Goal: Information Seeking & Learning: Learn about a topic

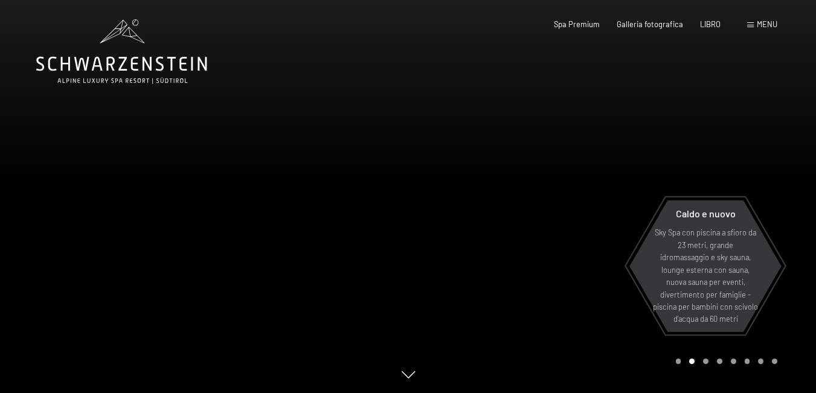
click at [754, 23] on div "menu" at bounding box center [762, 24] width 30 height 11
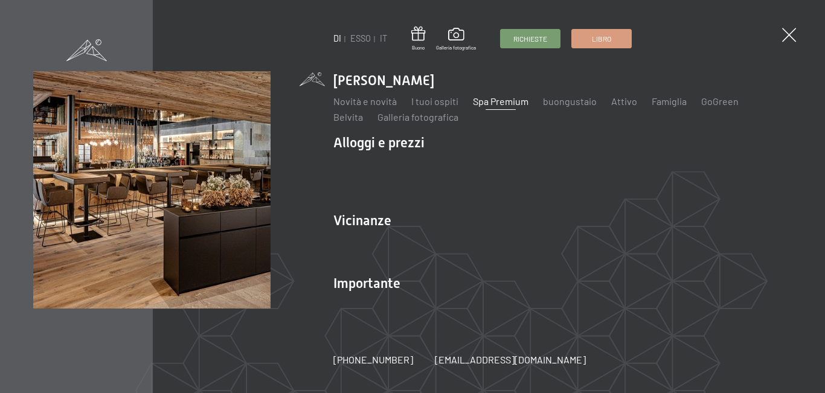
click at [497, 107] on font "Spa Premium" at bounding box center [501, 100] width 56 height 11
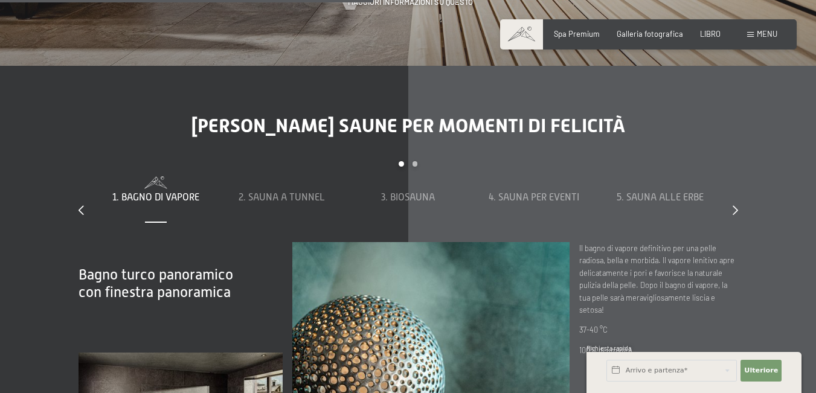
scroll to position [3261, 0]
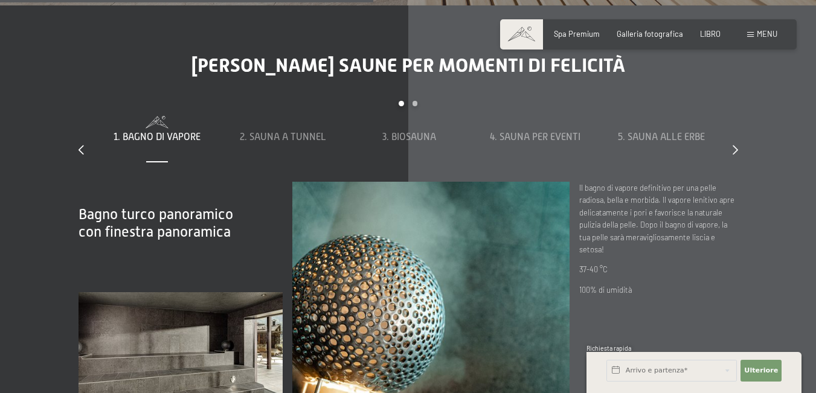
click at [157, 132] on font "1. Bagno di vapore" at bounding box center [157, 137] width 87 height 11
click at [165, 130] on div "1. Bagno di vapore" at bounding box center [156, 136] width 117 height 13
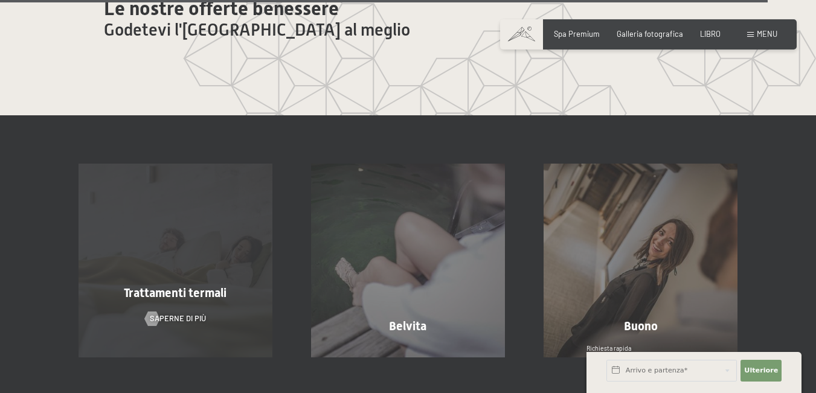
scroll to position [5857, 0]
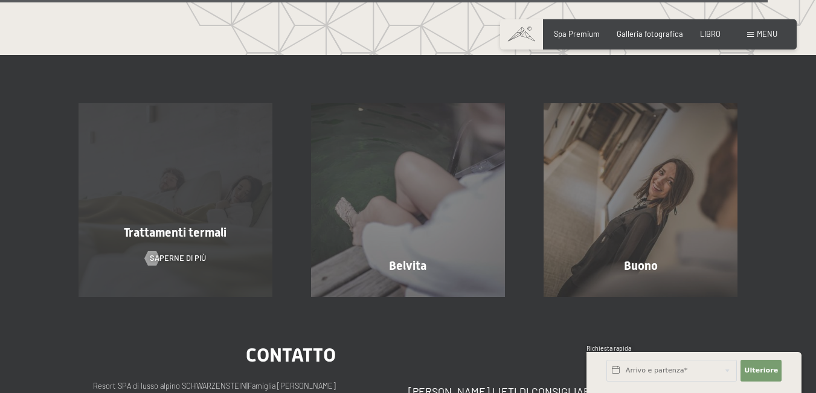
click at [178, 225] on font "Trattamenti termali" at bounding box center [175, 232] width 103 height 14
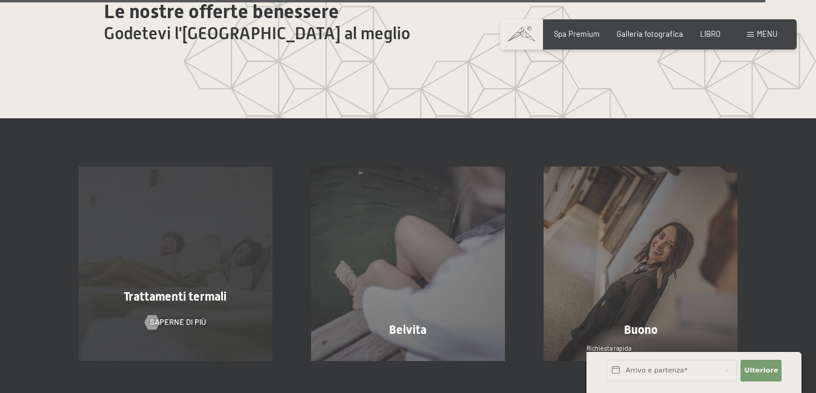
scroll to position [5837, 0]
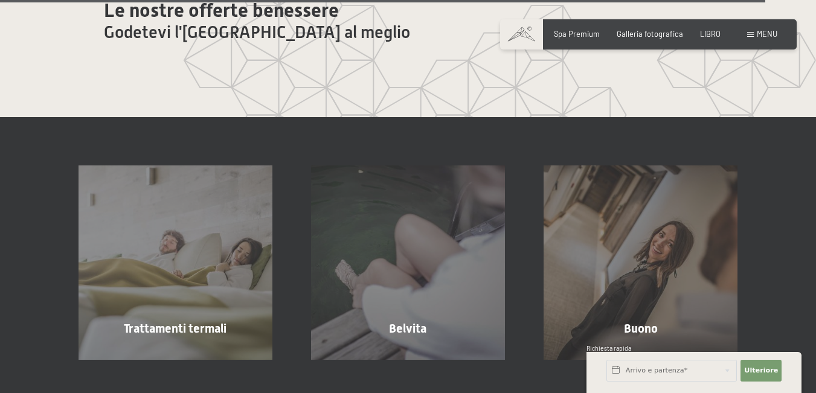
click at [185, 321] on font "Trattamenti termali" at bounding box center [175, 328] width 103 height 14
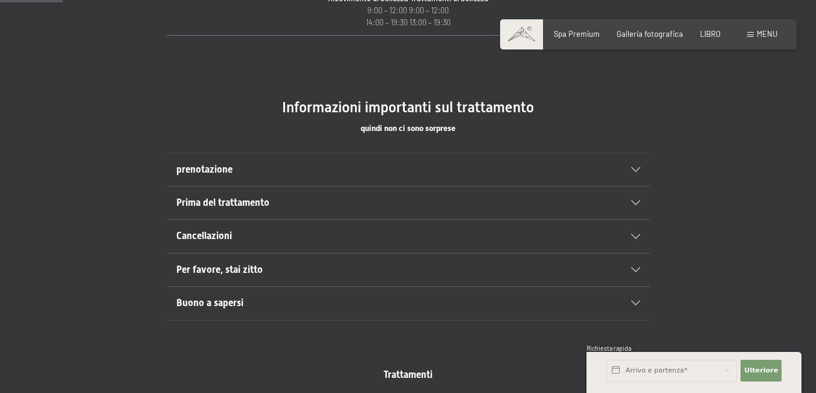
scroll to position [725, 0]
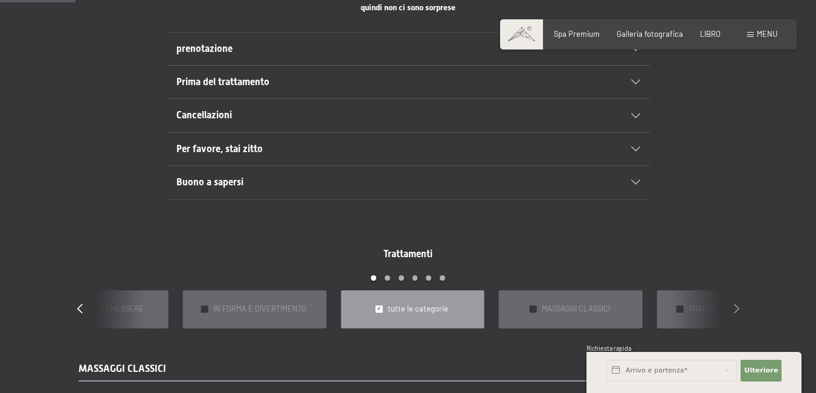
click at [739, 304] on icon at bounding box center [736, 309] width 5 height 10
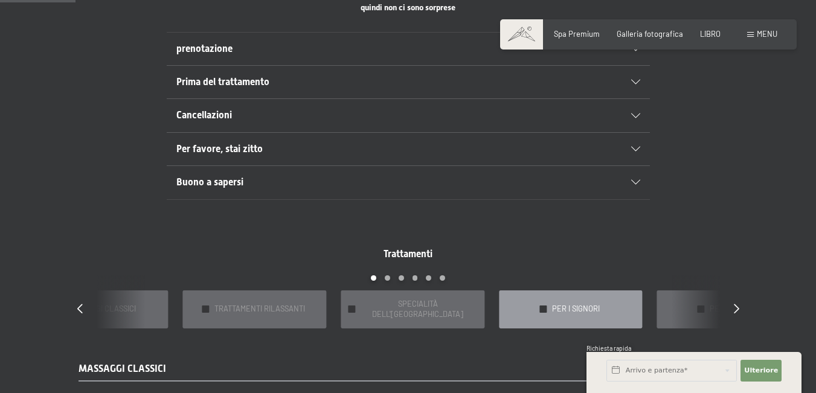
click at [550, 308] on div "✓ PER I SIGNORI" at bounding box center [571, 309] width 144 height 38
click at [566, 306] on font "PER I SIGNORI" at bounding box center [576, 309] width 48 height 10
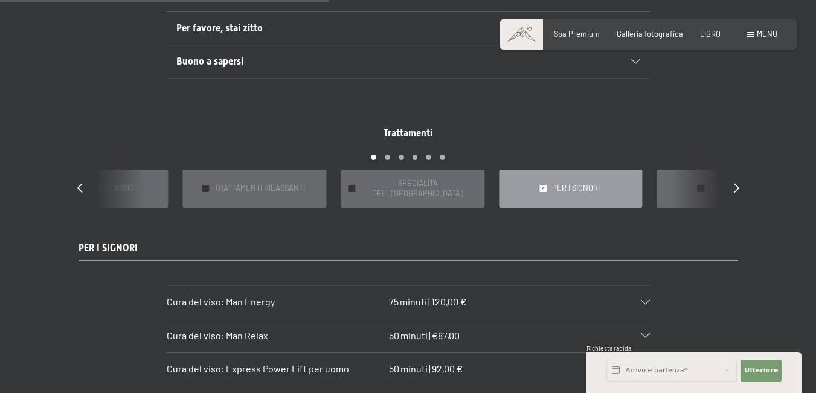
scroll to position [906, 0]
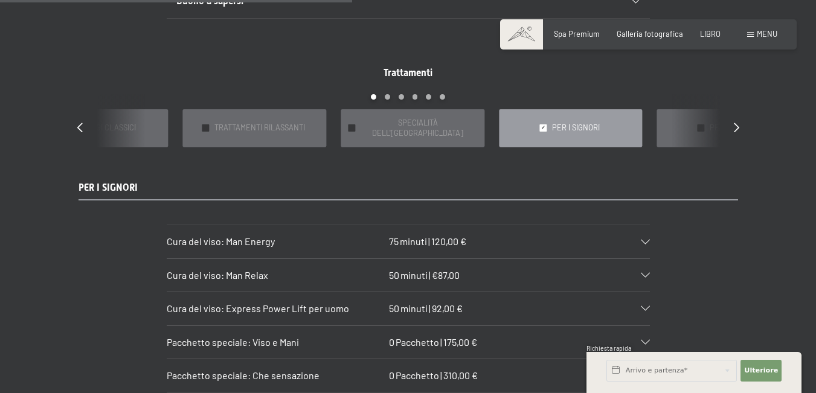
click at [644, 240] on icon at bounding box center [645, 242] width 9 height 5
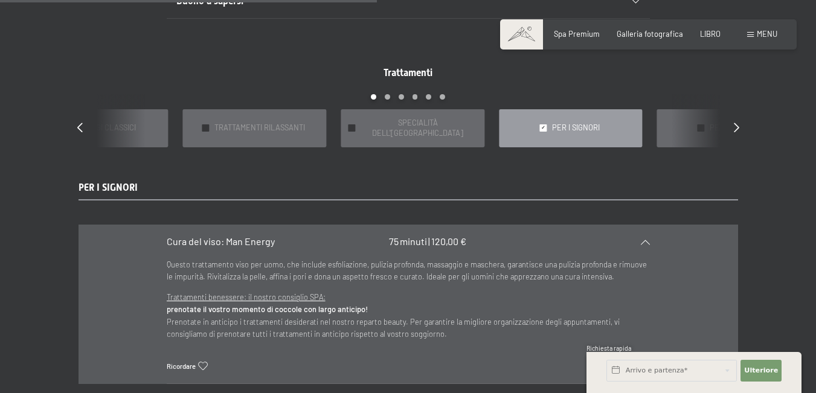
scroll to position [1147, 0]
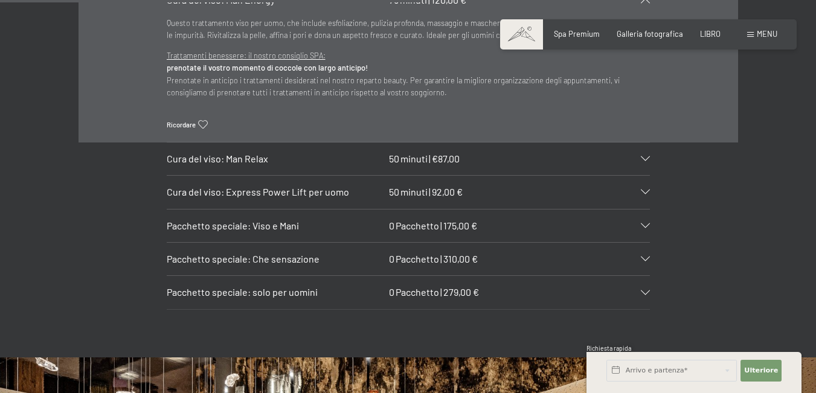
click at [650, 152] on section "Cura del viso: Man Relax 50 minuti | €87,00 Sei stressata, sempre di corsa al l…" at bounding box center [408, 159] width 483 height 34
click at [646, 156] on icon at bounding box center [645, 158] width 9 height 5
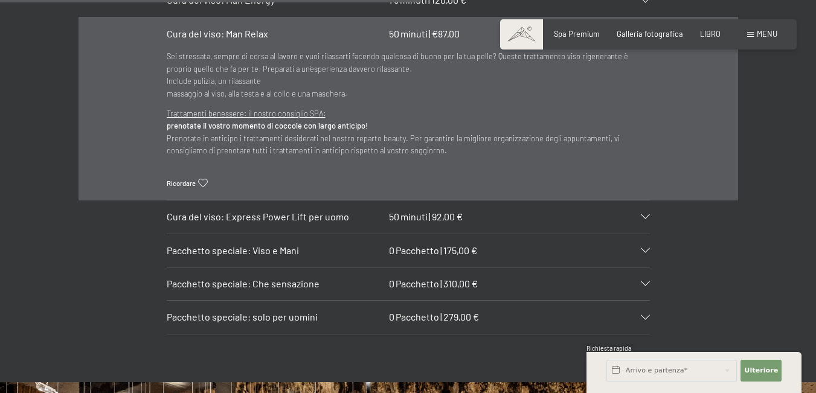
click at [309, 311] on font "Pacchetto speciale: solo per uomini" at bounding box center [242, 316] width 151 height 11
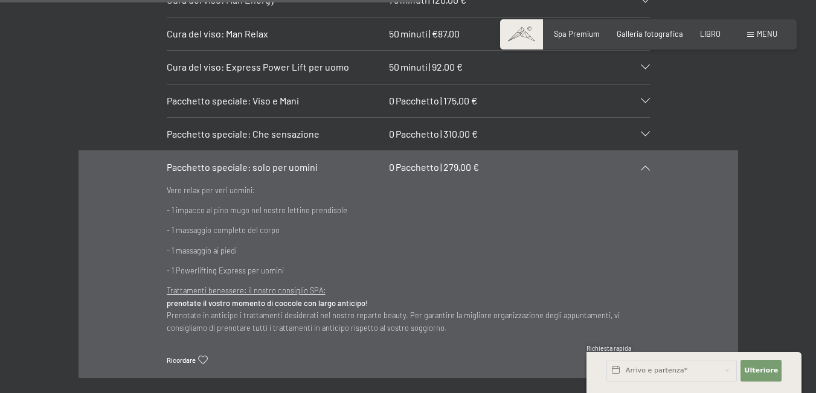
click at [301, 128] on font "Pacchetto speciale: Che sensazione" at bounding box center [243, 133] width 153 height 11
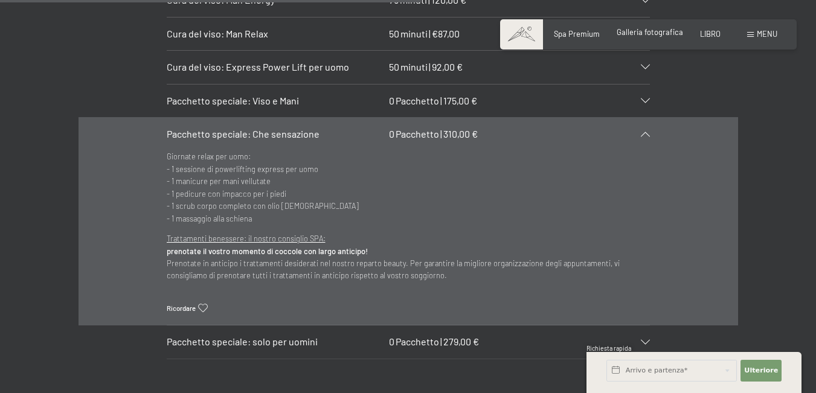
click at [649, 33] on font "Galleria fotografica" at bounding box center [650, 32] width 66 height 10
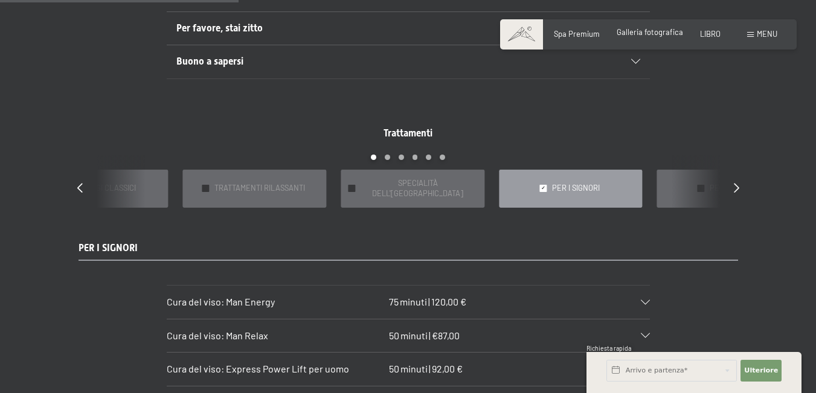
scroll to position [664, 0]
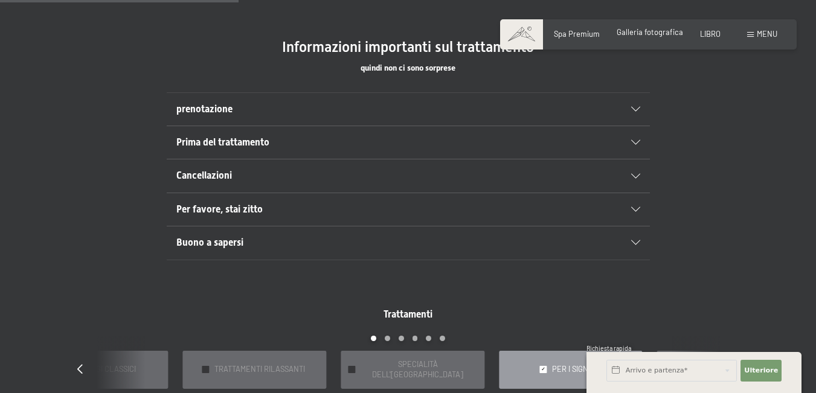
click at [240, 205] on font "Per favore, stai zitto" at bounding box center [219, 209] width 86 height 11
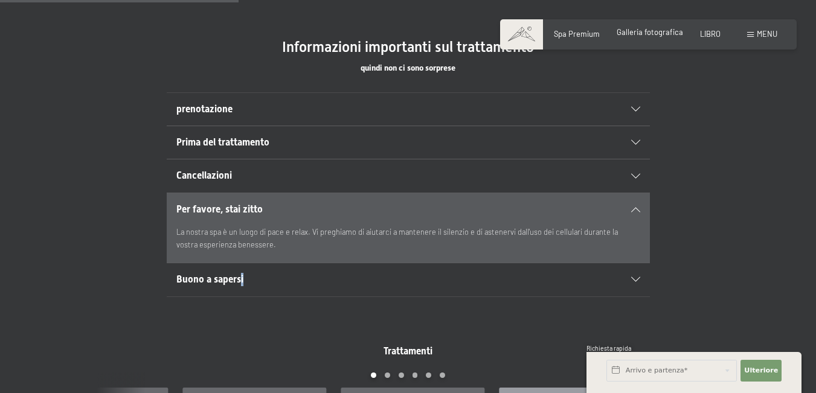
click at [246, 278] on h2 "Buono a sapersi" at bounding box center [384, 279] width 417 height 13
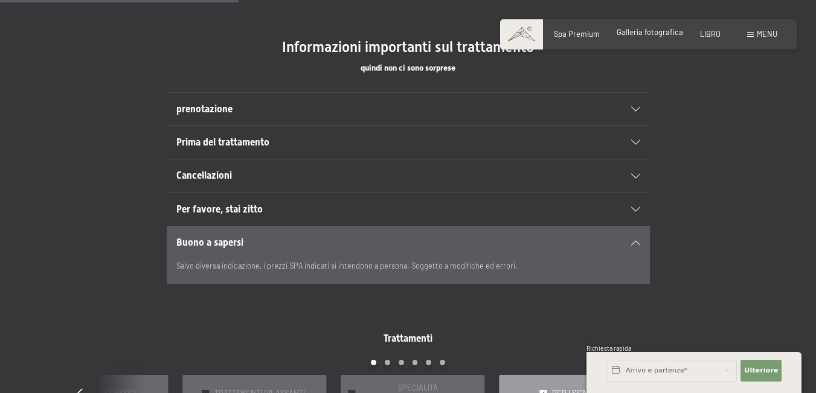
click at [245, 142] on font "Prima del trattamento" at bounding box center [222, 141] width 93 height 11
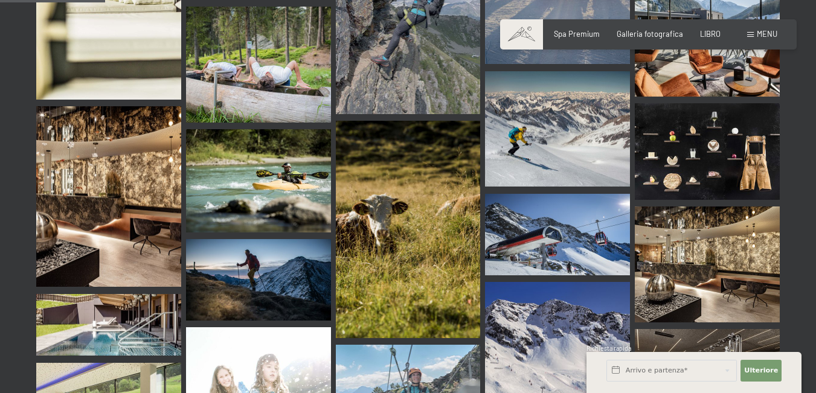
scroll to position [1570, 0]
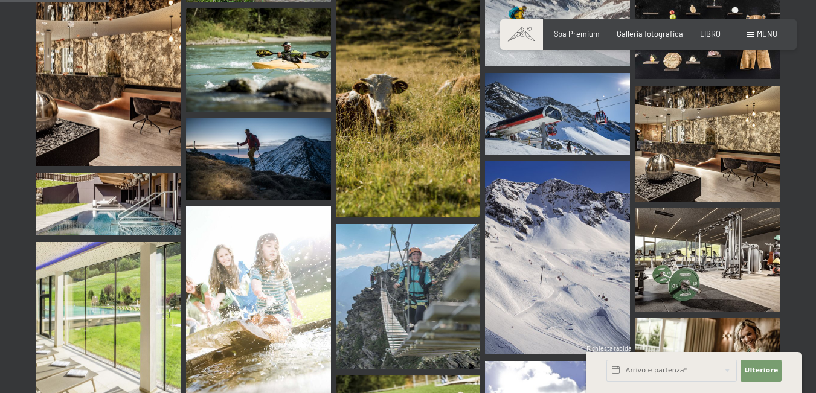
click at [542, 124] on img at bounding box center [557, 114] width 145 height 82
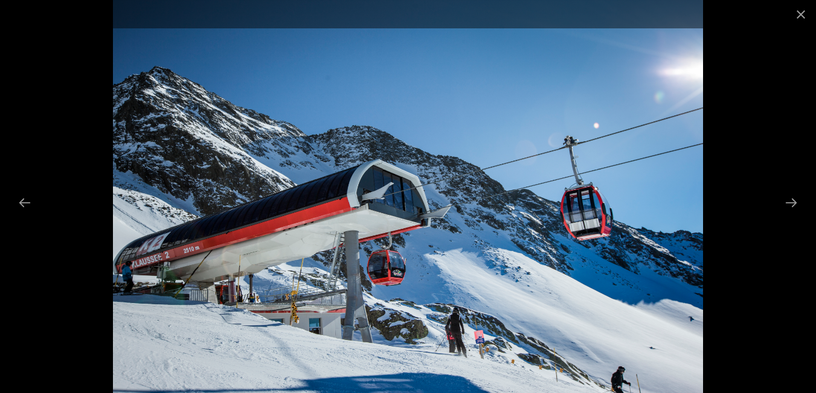
scroll to position [2114, 0]
click at [797, 204] on button "Next slide" at bounding box center [790, 203] width 25 height 24
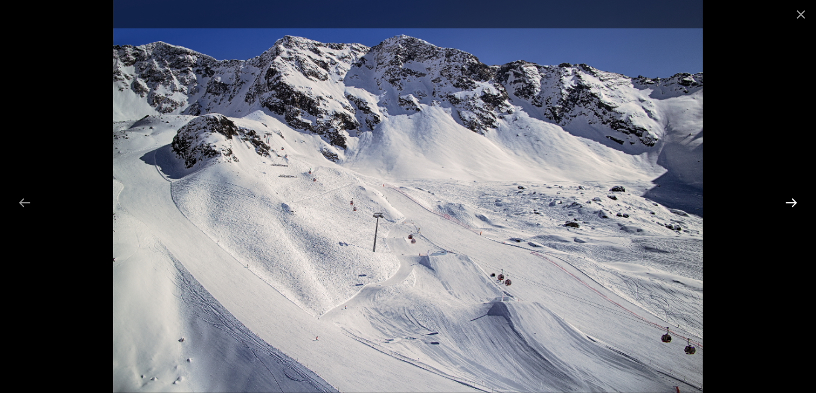
click at [791, 205] on button "Next slide" at bounding box center [790, 203] width 25 height 24
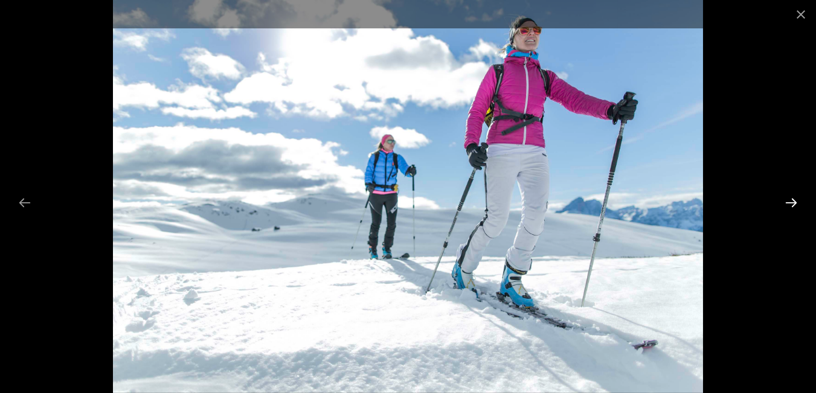
click at [791, 205] on button "Next slide" at bounding box center [790, 203] width 25 height 24
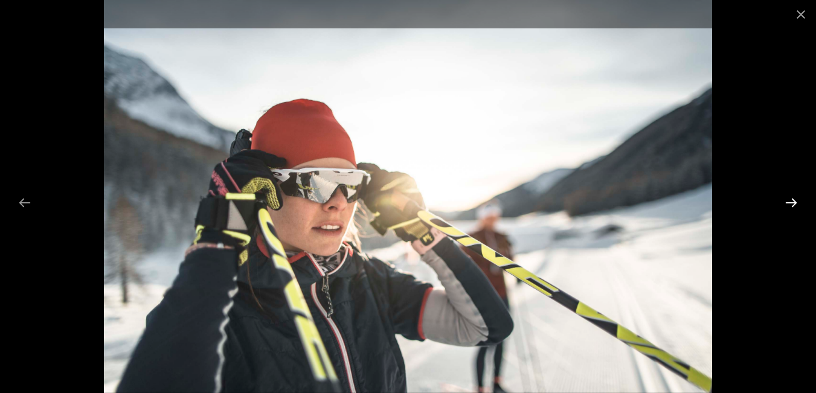
click at [791, 205] on button "Next slide" at bounding box center [790, 203] width 25 height 24
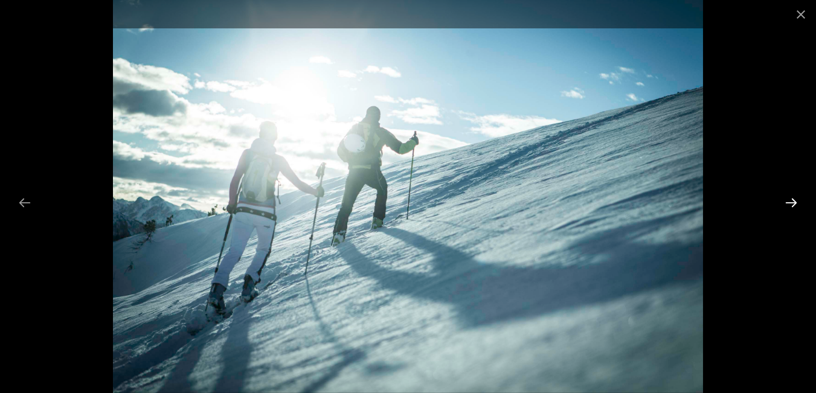
click at [791, 205] on button "Next slide" at bounding box center [790, 203] width 25 height 24
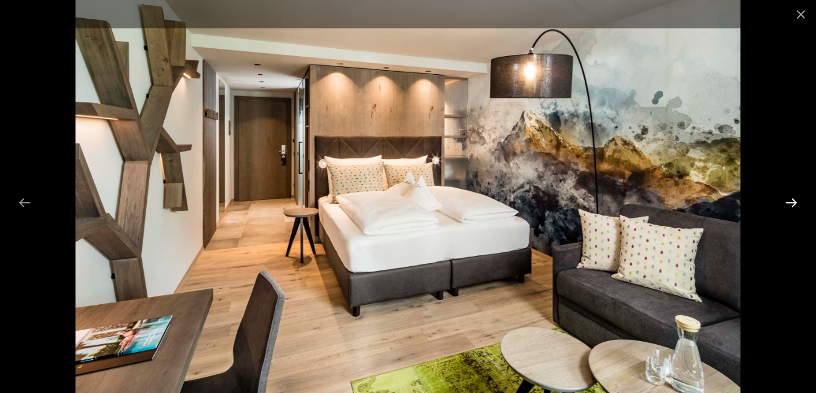
click at [793, 207] on button "Next slide" at bounding box center [790, 203] width 25 height 24
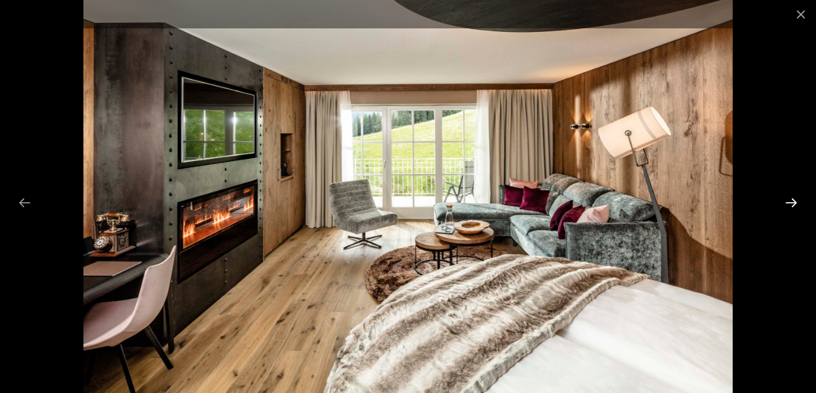
click at [793, 207] on button "Next slide" at bounding box center [790, 203] width 25 height 24
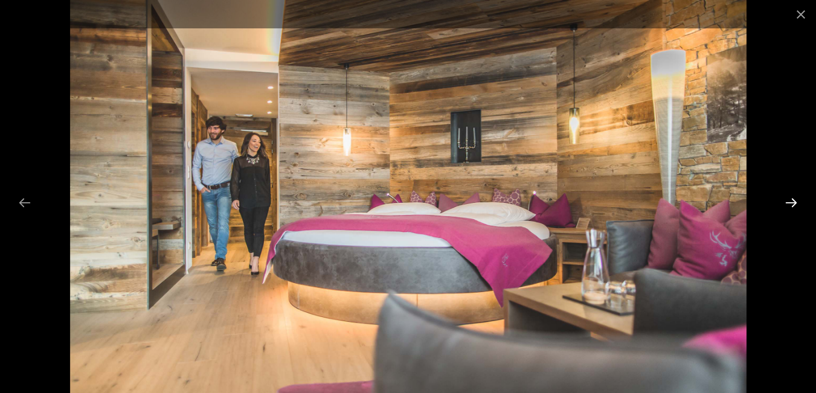
click at [793, 207] on button "Next slide" at bounding box center [790, 203] width 25 height 24
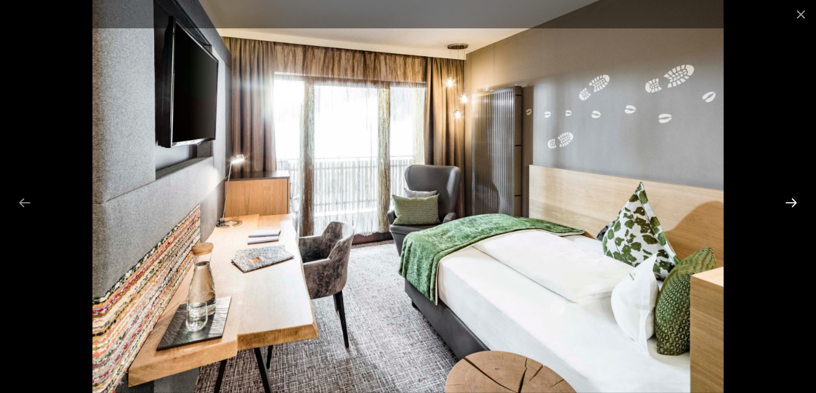
click at [793, 207] on button "Next slide" at bounding box center [790, 203] width 25 height 24
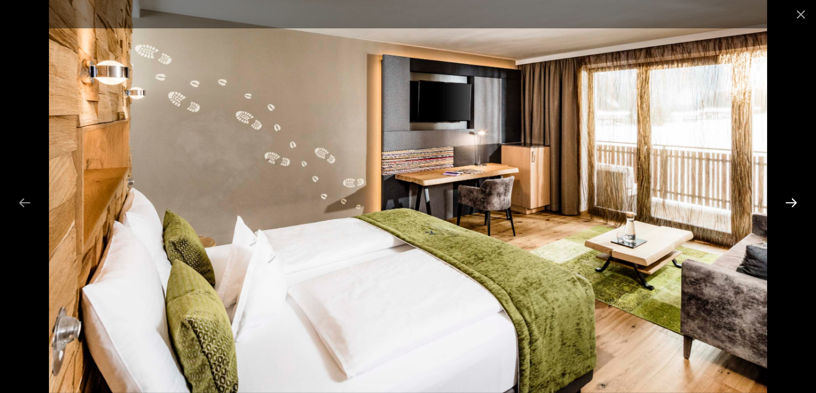
click at [793, 207] on button "Next slide" at bounding box center [790, 203] width 25 height 24
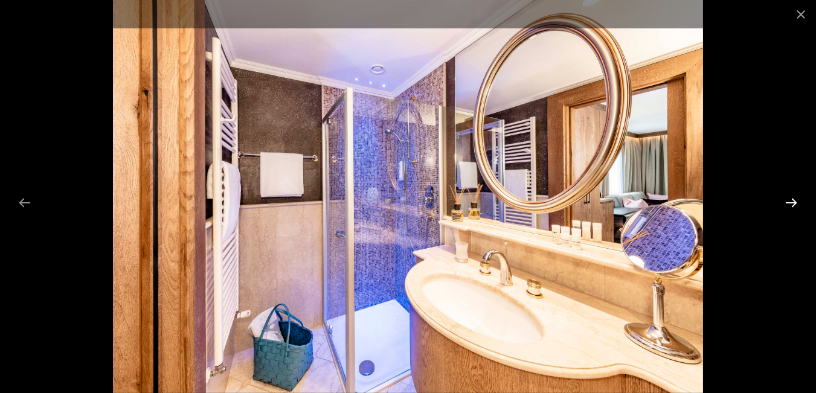
click at [794, 207] on button "Next slide" at bounding box center [790, 203] width 25 height 24
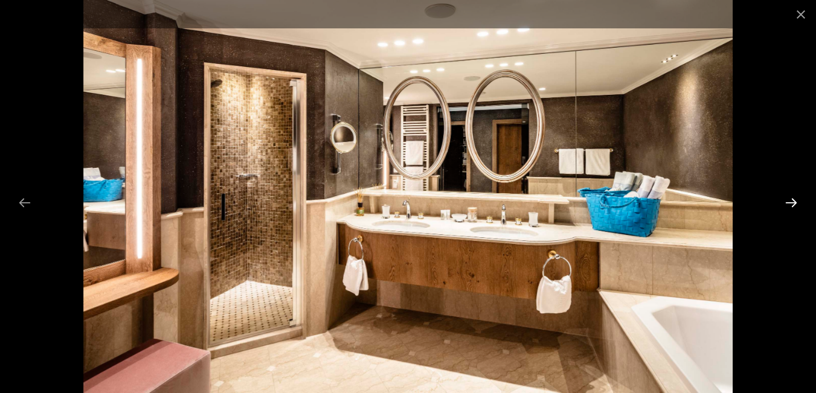
click at [798, 208] on button "Next slide" at bounding box center [790, 203] width 25 height 24
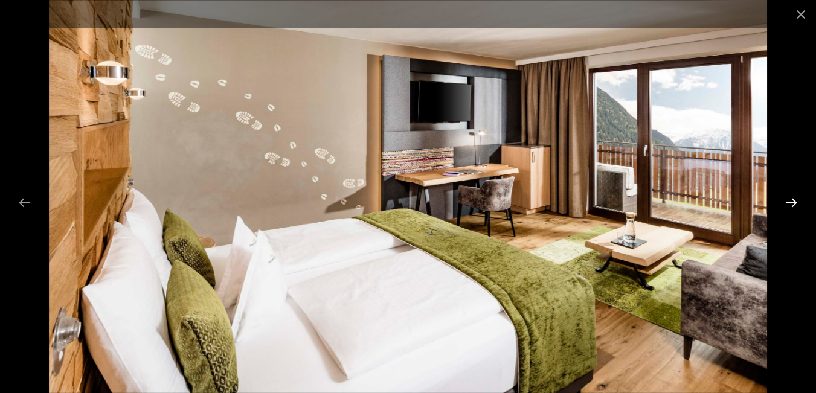
click at [798, 208] on button "Next slide" at bounding box center [790, 203] width 25 height 24
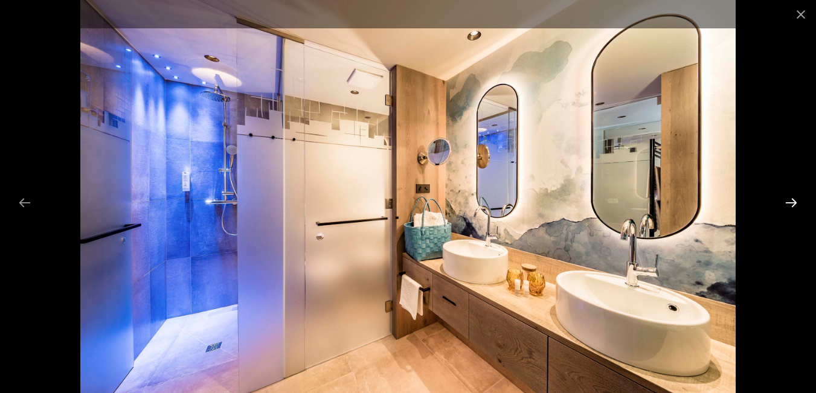
click at [801, 208] on button "Next slide" at bounding box center [790, 203] width 25 height 24
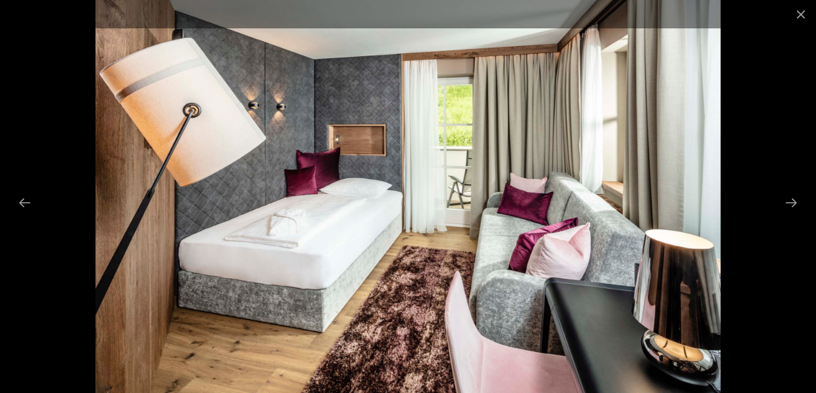
scroll to position [1510, 0]
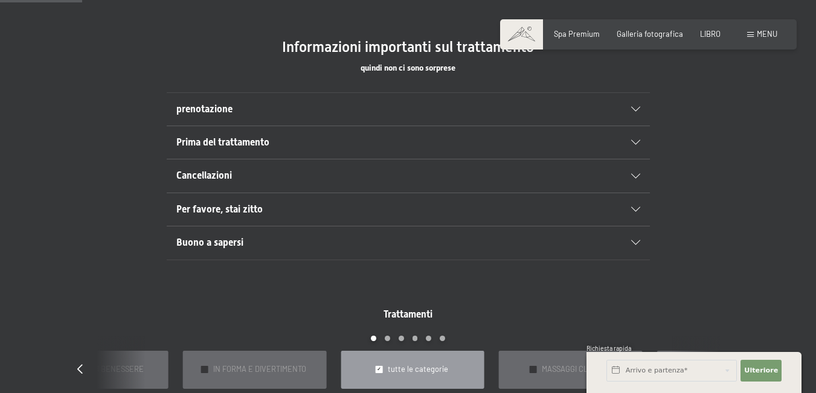
scroll to position [785, 0]
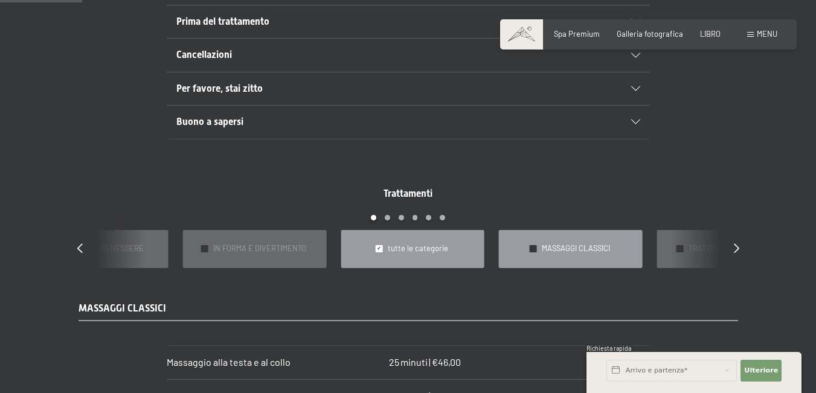
click at [544, 245] on font "MASSAGGI CLASSICI" at bounding box center [576, 248] width 68 height 10
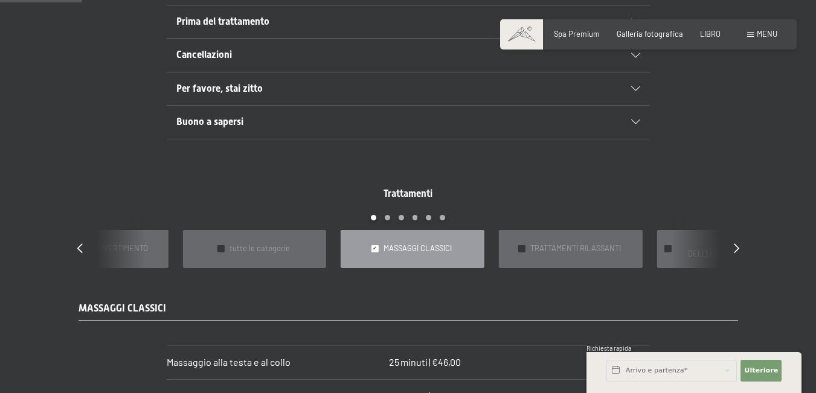
click at [430, 243] on font "MASSAGGI CLASSICI" at bounding box center [417, 248] width 68 height 10
